Goal: Obtain resource: Obtain resource

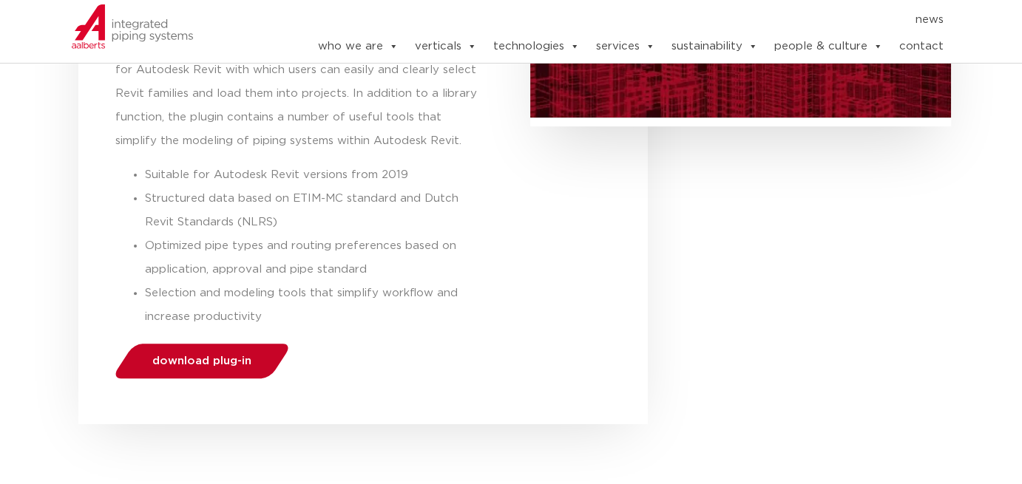
scroll to position [444, 0]
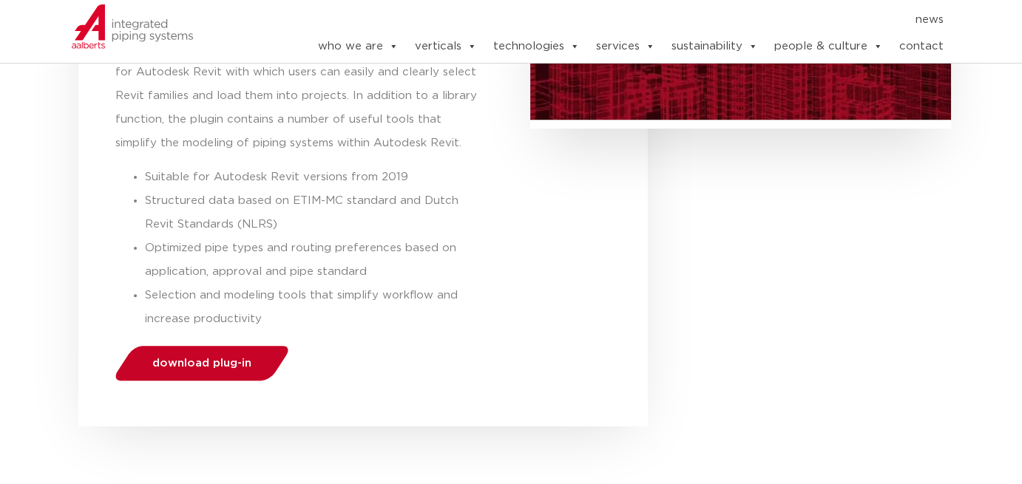
click at [223, 369] on span "download plug-in" at bounding box center [201, 363] width 99 height 11
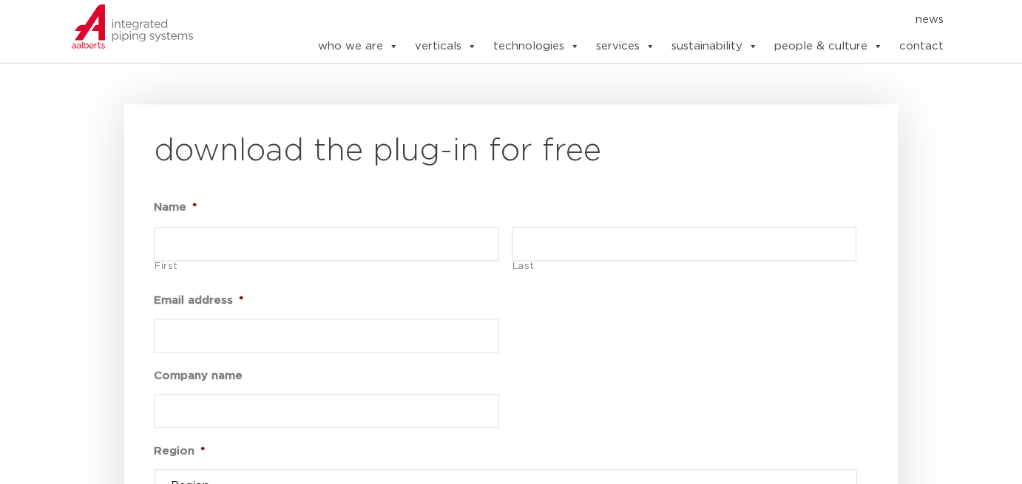
scroll to position [1775, 0]
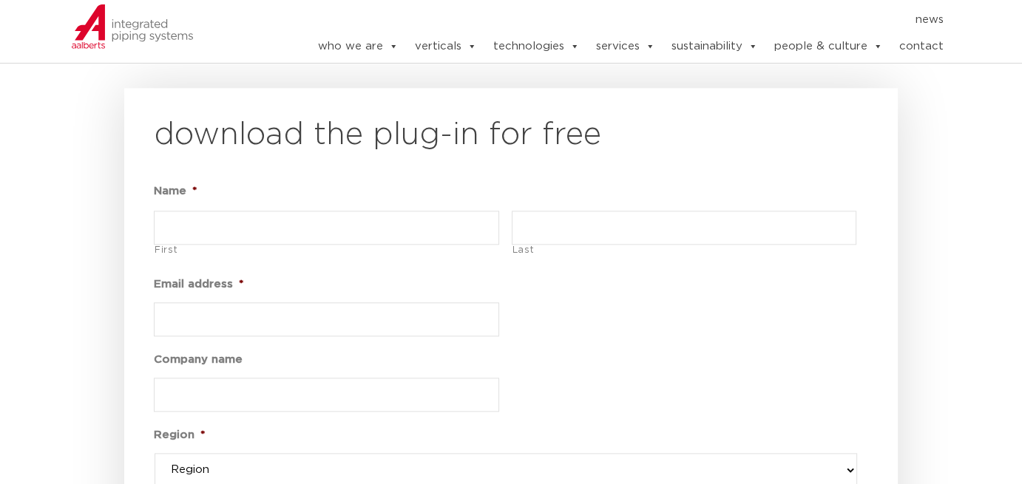
click at [280, 225] on input "First" at bounding box center [326, 228] width 345 height 34
type input "Kyaw"
type input "[PERSON_NAME]"
type input "[EMAIL_ADDRESS][DOMAIN_NAME]"
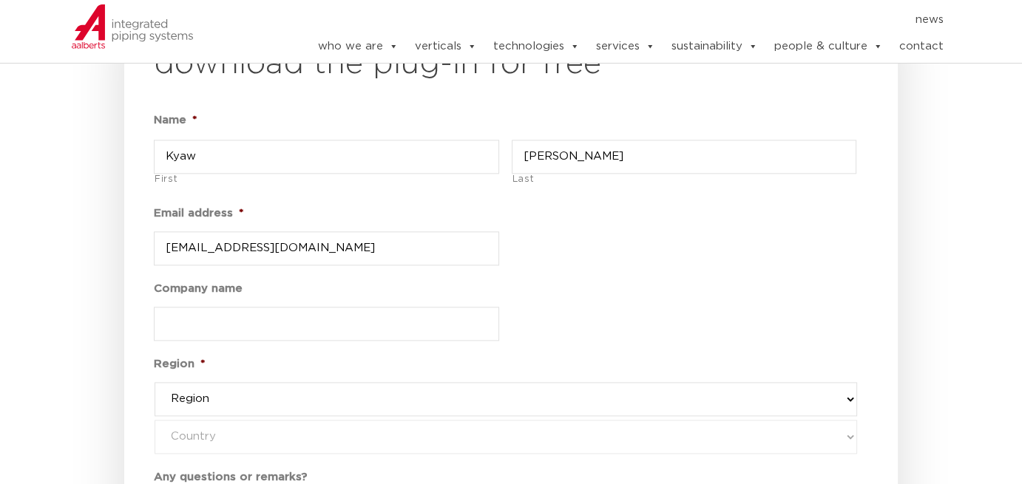
scroll to position [1849, 0]
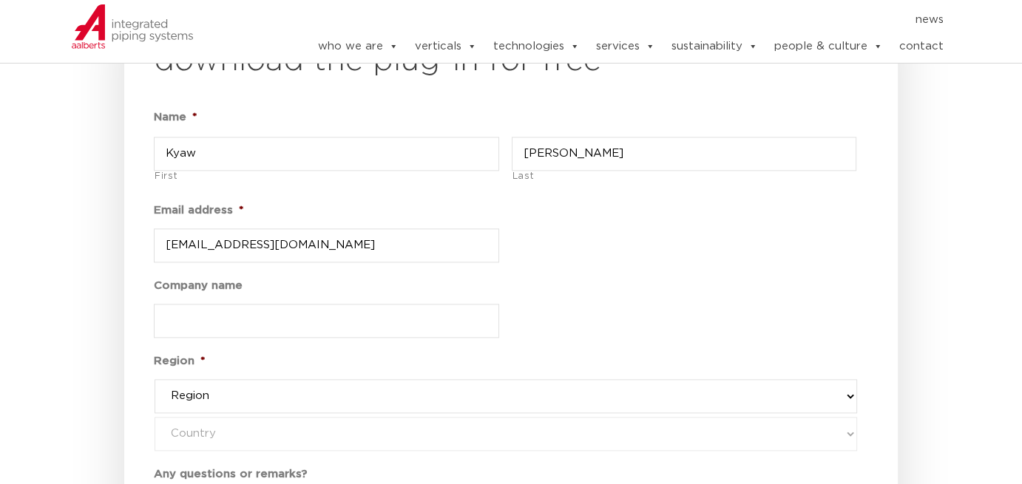
click at [260, 243] on input "[EMAIL_ADDRESS][DOMAIN_NAME]" at bounding box center [326, 246] width 345 height 34
click at [256, 243] on input "[EMAIL_ADDRESS][DOMAIN_NAME]" at bounding box center [326, 246] width 345 height 34
click at [436, 320] on input "Company name" at bounding box center [326, 321] width 345 height 34
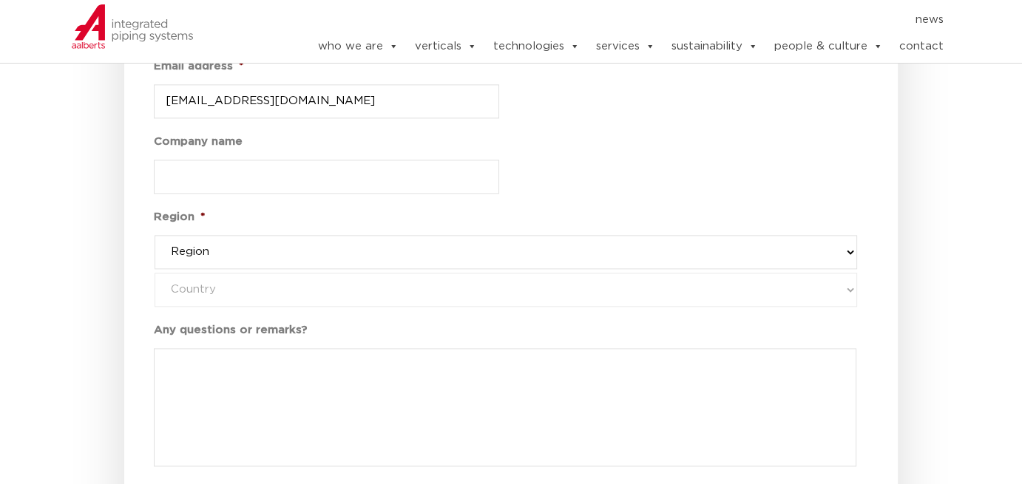
scroll to position [1997, 0]
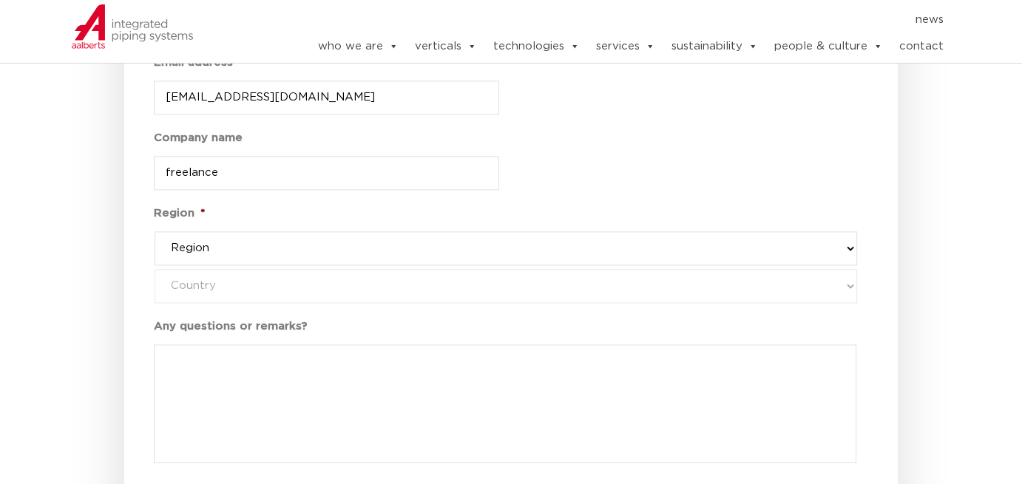
type input "freelance"
click at [847, 243] on select "Region western-[GEOGRAPHIC_DATA] america's asia pacific [GEOGRAPHIC_DATA] and […" at bounding box center [506, 248] width 703 height 34
click at [155, 231] on select "Region western-[GEOGRAPHIC_DATA] america's asia pacific [GEOGRAPHIC_DATA] and […" at bounding box center [506, 248] width 703 height 34
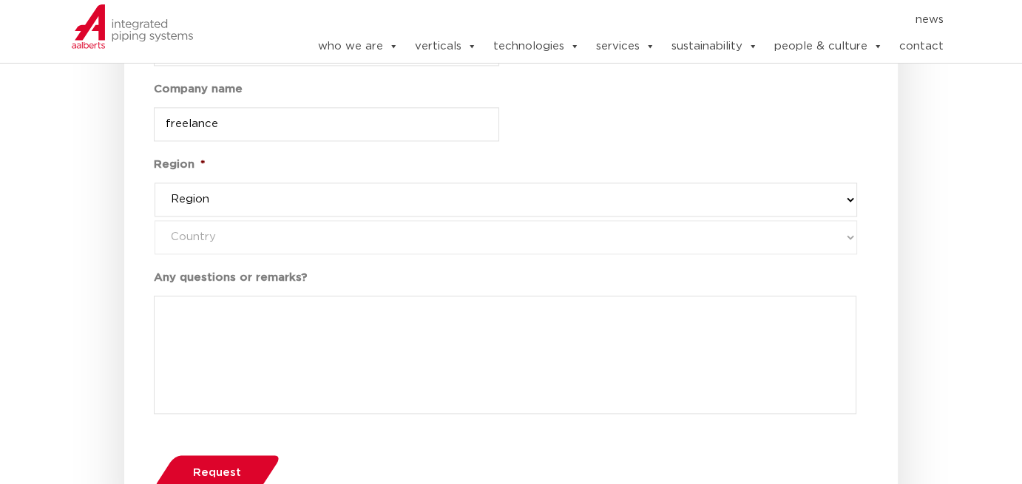
scroll to position [2071, 0]
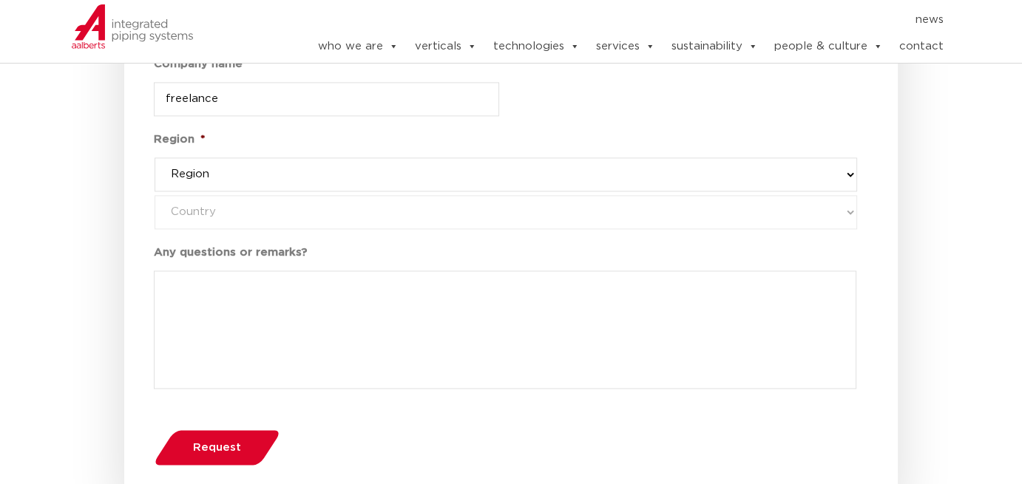
click at [853, 175] on select "Region western-[GEOGRAPHIC_DATA] america's asia pacific [GEOGRAPHIC_DATA] and […" at bounding box center [506, 175] width 703 height 34
click at [444, 166] on select "Region western-[GEOGRAPHIC_DATA] america's asia pacific [GEOGRAPHIC_DATA] and […" at bounding box center [506, 175] width 703 height 34
click at [210, 442] on span "Request" at bounding box center [217, 447] width 48 height 11
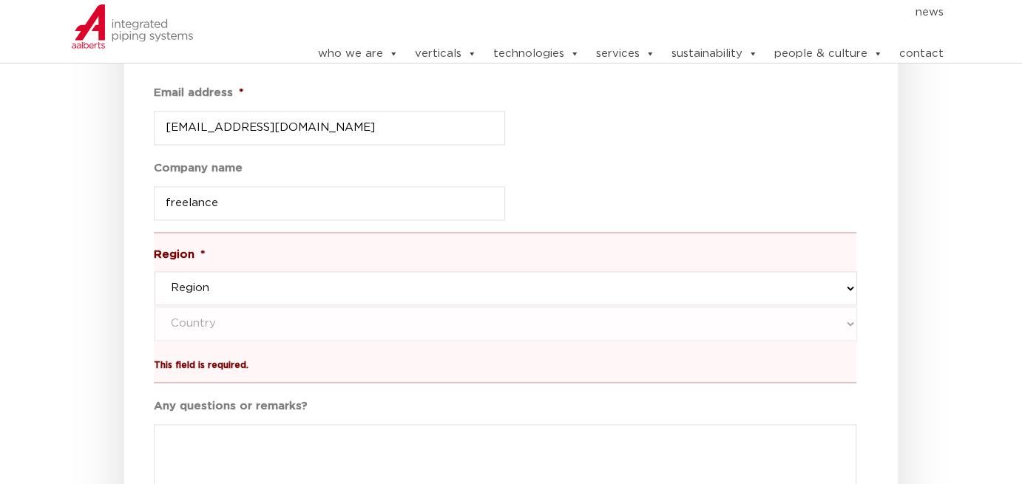
scroll to position [2102, 0]
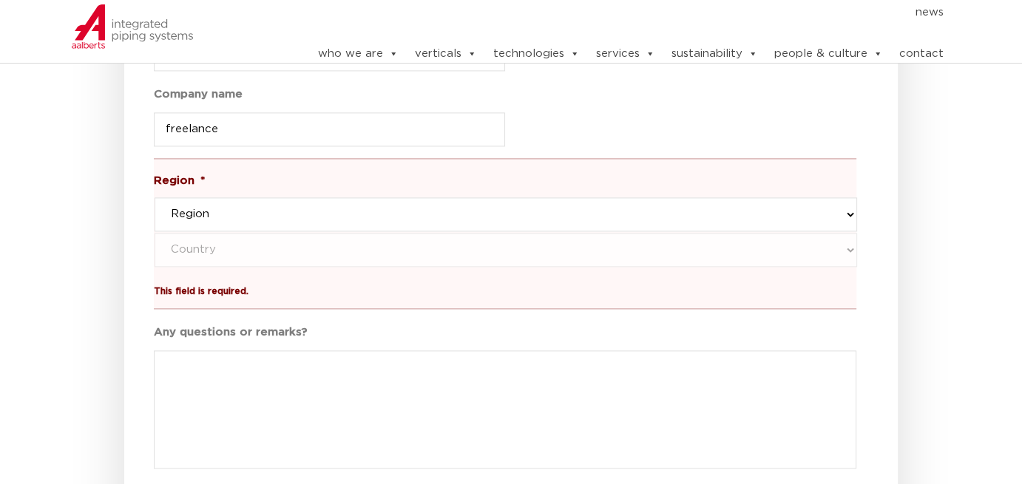
click at [849, 213] on select "Region western-[GEOGRAPHIC_DATA] america's asia pacific [GEOGRAPHIC_DATA] and […" at bounding box center [506, 214] width 703 height 34
select select "[GEOGRAPHIC_DATA] and [GEOGRAPHIC_DATA]"
click at [155, 197] on select "Region western-[GEOGRAPHIC_DATA] america's asia pacific [GEOGRAPHIC_DATA] and […" at bounding box center [506, 214] width 703 height 34
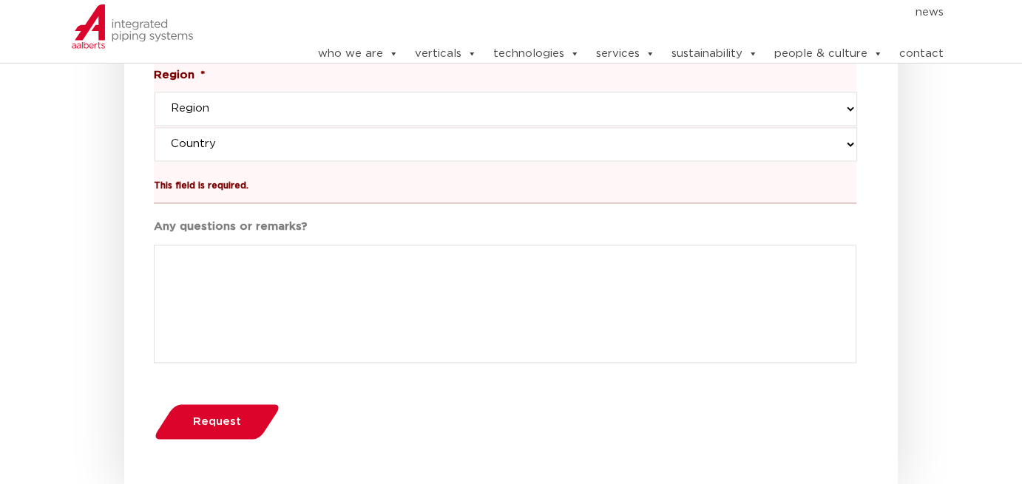
scroll to position [2250, 0]
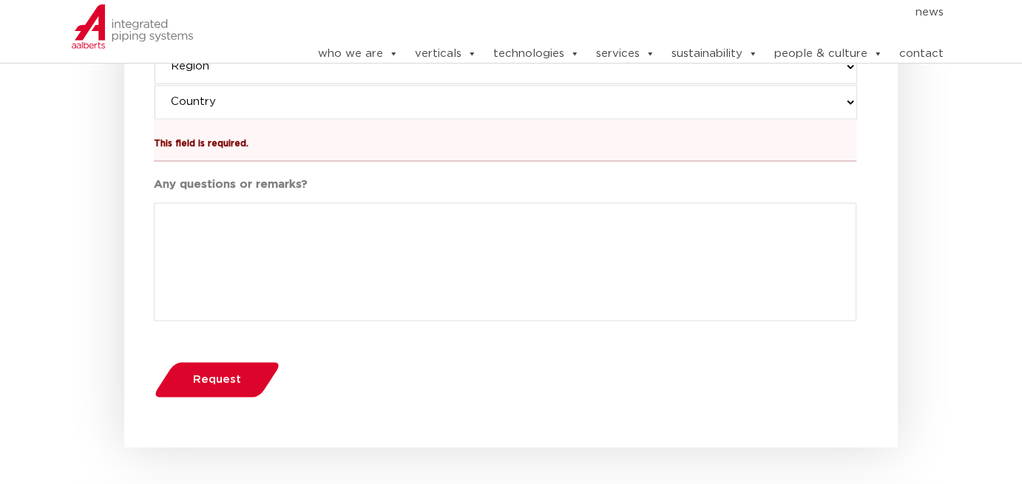
click at [339, 208] on textarea "Any questions or remarks?" at bounding box center [505, 262] width 703 height 118
type textarea "Please, may I download this plug-in?"
click at [229, 377] on span "Request" at bounding box center [217, 379] width 48 height 11
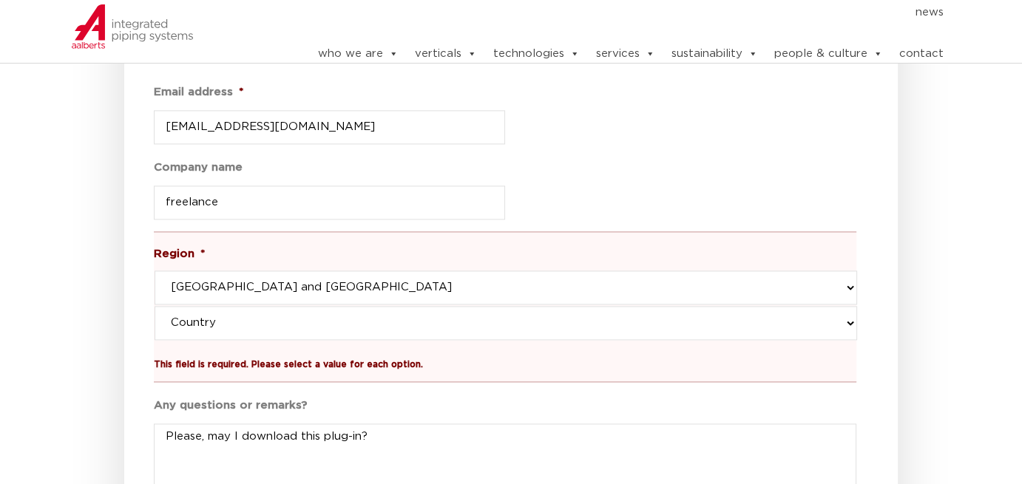
scroll to position [2176, 0]
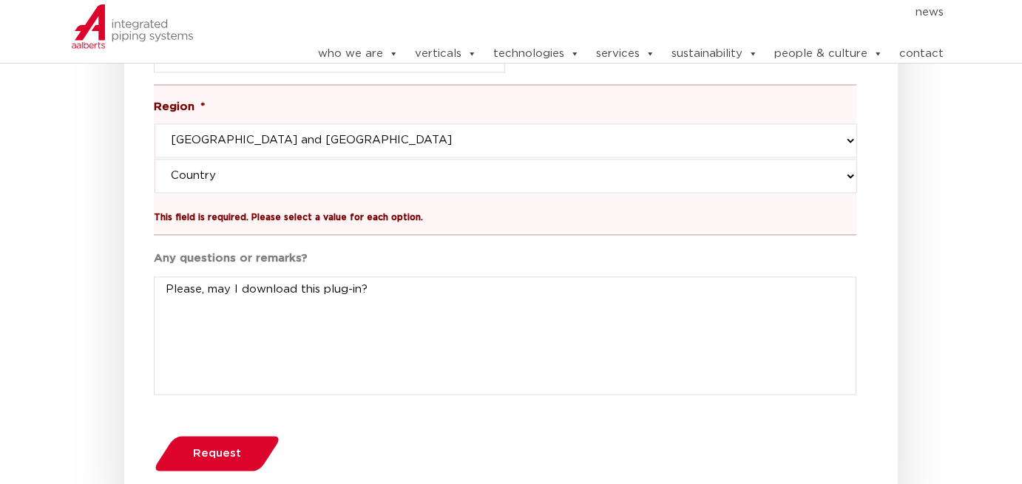
click at [842, 141] on select "Region western-[GEOGRAPHIC_DATA] america's asia pacific [GEOGRAPHIC_DATA] and […" at bounding box center [506, 140] width 703 height 34
select select "asia pacific"
click at [155, 123] on select "Region western-[GEOGRAPHIC_DATA] america's asia pacific [GEOGRAPHIC_DATA] and […" at bounding box center [506, 140] width 703 height 34
